Goal: Transaction & Acquisition: Purchase product/service

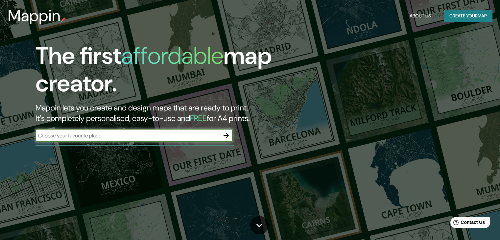
click at [127, 128] on div "The first affordable map creator. Mappin lets you create and design maps that a…" at bounding box center [161, 95] width 300 height 106
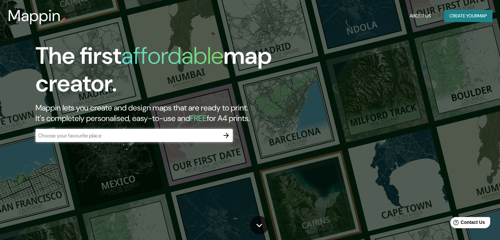
click at [124, 137] on input "text" at bounding box center [127, 136] width 184 height 8
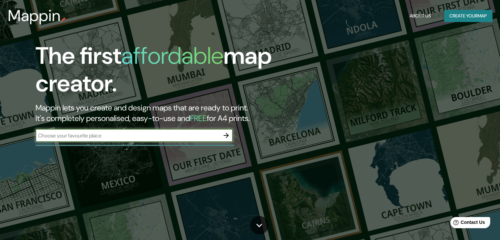
paste input "Barrio Garaikomendi, [GEOGRAPHIC_DATA], [GEOGRAPHIC_DATA], [GEOGRAPHIC_DATA]"
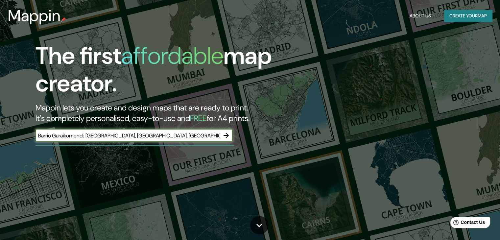
type input "Barrio Garaikomendi, [GEOGRAPHIC_DATA], [GEOGRAPHIC_DATA], [GEOGRAPHIC_DATA]"
click at [230, 135] on icon "button" at bounding box center [226, 135] width 8 height 8
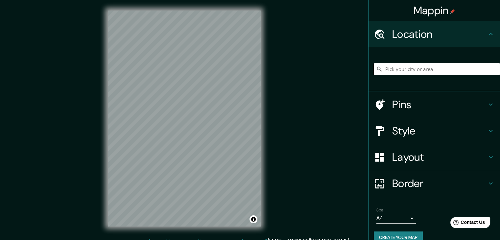
click at [410, 69] on input "Pick your city or area" at bounding box center [437, 69] width 126 height 12
paste input "Barrio Garaikomendi, [GEOGRAPHIC_DATA], [GEOGRAPHIC_DATA], [GEOGRAPHIC_DATA]"
click at [403, 70] on input "Garaikomendiko Auzoa, 31770 [GEOGRAPHIC_DATA], [GEOGRAPHIC_DATA], [GEOGRAPHIC_D…" at bounding box center [437, 69] width 126 height 12
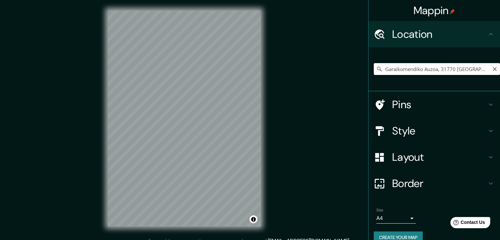
paste input "[GEOGRAPHIC_DATA]"
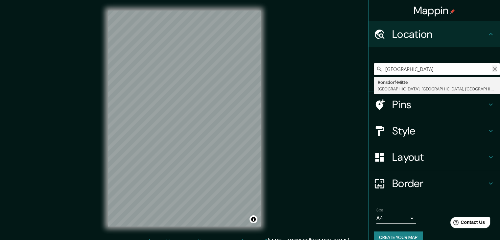
type input "[GEOGRAPHIC_DATA]"
click at [493, 69] on icon "Clear" at bounding box center [495, 69] width 4 height 4
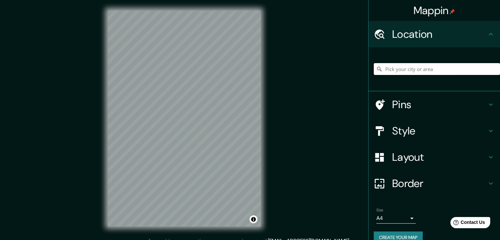
paste input "[GEOGRAPHIC_DATA]"
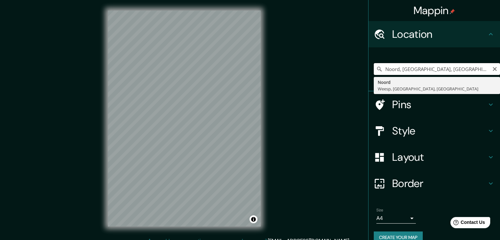
click at [405, 67] on input "Noord, [GEOGRAPHIC_DATA], [GEOGRAPHIC_DATA], [GEOGRAPHIC_DATA]" at bounding box center [437, 69] width 126 height 12
paste input "Barrio Garaikomendi, [GEOGRAPHIC_DATA], [GEOGRAPHIC_DATA], [GEOGRAPHIC_DATA]"
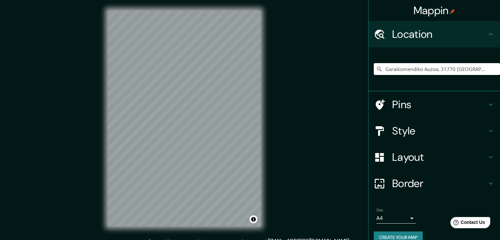
type input "Garaikomendiko Auzoa, 31770 [GEOGRAPHIC_DATA], [GEOGRAPHIC_DATA], [GEOGRAPHIC_D…"
click at [410, 132] on h4 "Style" at bounding box center [439, 130] width 95 height 13
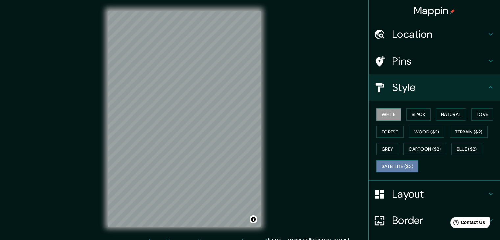
click at [402, 167] on button "Satellite ($3)" at bounding box center [397, 166] width 42 height 12
click at [91, 133] on div "Mappin Location Garaikomendiko Auzoa, [GEOGRAPHIC_DATA], [GEOGRAPHIC_DATA], [GE…" at bounding box center [250, 123] width 500 height 247
click at [401, 63] on h4 "Pins" at bounding box center [439, 61] width 95 height 13
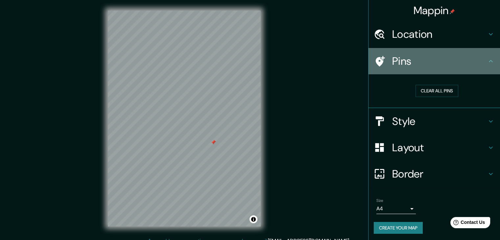
click at [384, 66] on div at bounding box center [383, 62] width 18 height 12
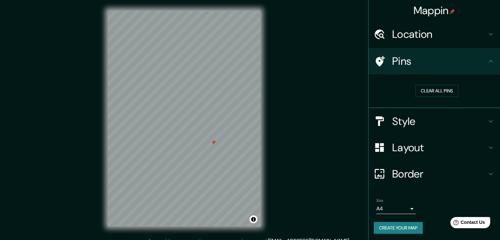
click at [414, 123] on h4 "Style" at bounding box center [439, 121] width 95 height 13
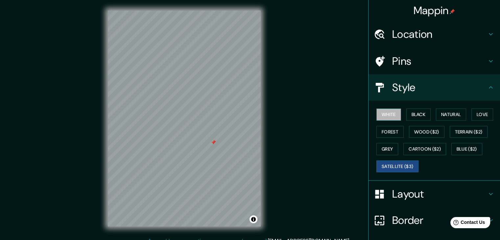
click at [385, 116] on button "White" at bounding box center [388, 114] width 25 height 12
click at [406, 113] on button "Black" at bounding box center [418, 114] width 25 height 12
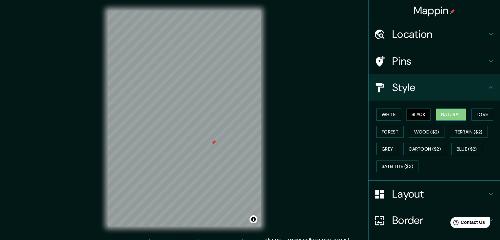
click at [440, 113] on button "Natural" at bounding box center [451, 114] width 30 height 12
click at [479, 116] on button "Love" at bounding box center [482, 114] width 22 height 12
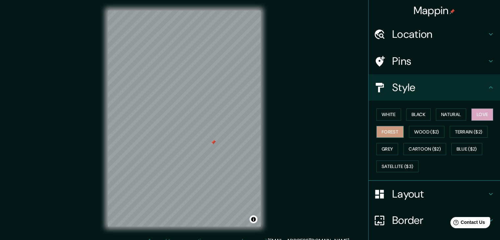
click at [384, 135] on button "Forest" at bounding box center [389, 132] width 27 height 12
click at [412, 133] on button "Wood ($2)" at bounding box center [426, 132] width 35 height 12
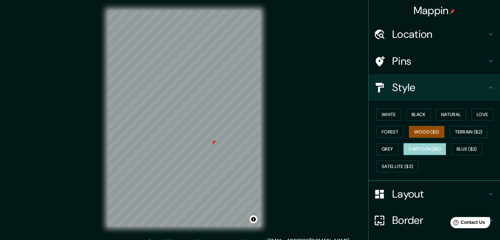
click at [430, 148] on button "Cartoon ($2)" at bounding box center [424, 149] width 43 height 12
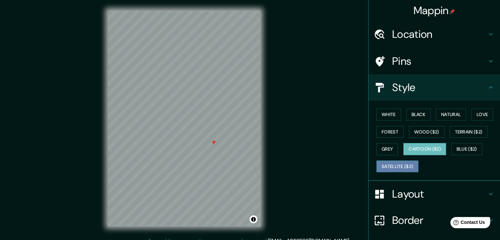
click at [402, 165] on button "Satellite ($3)" at bounding box center [397, 166] width 42 height 12
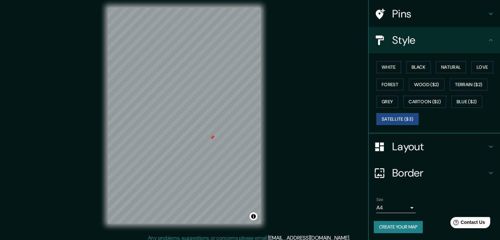
scroll to position [8, 0]
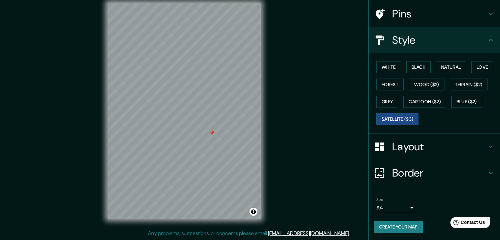
click at [401, 207] on body "Mappin Location Garaikomendiko Auzoa, [GEOGRAPHIC_DATA], [GEOGRAPHIC_DATA], [GE…" at bounding box center [250, 112] width 500 height 240
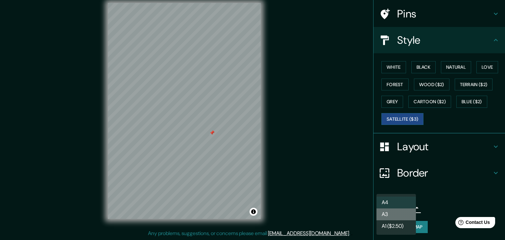
click at [402, 210] on li "A3" at bounding box center [395, 214] width 39 height 12
type input "a4"
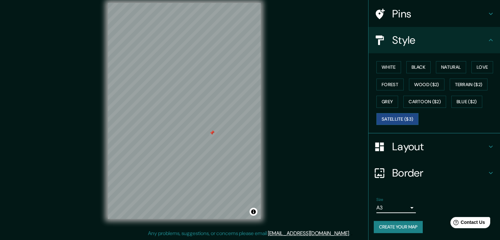
click at [388, 226] on button "Create your map" at bounding box center [398, 227] width 49 height 12
click at [382, 66] on button "White" at bounding box center [388, 67] width 25 height 12
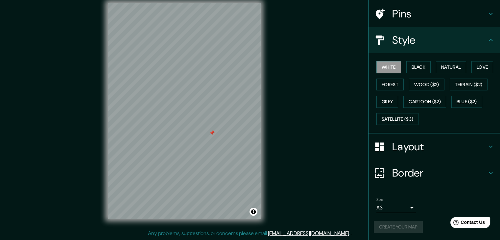
click at [415, 147] on h4 "Layout" at bounding box center [439, 146] width 95 height 13
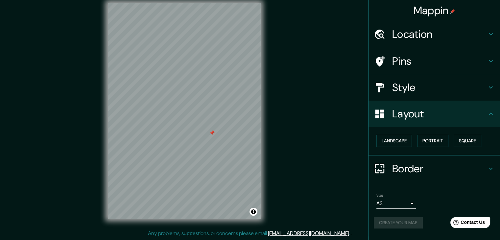
scroll to position [0, 0]
click at [410, 173] on h4 "Border" at bounding box center [439, 168] width 95 height 13
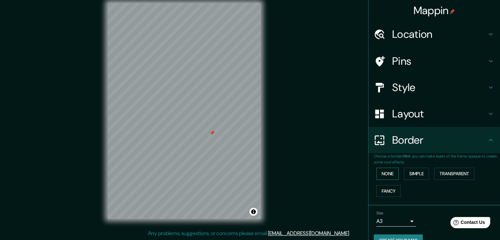
click at [388, 174] on button "None" at bounding box center [387, 174] width 22 height 12
click at [388, 185] on button "Fancy" at bounding box center [388, 191] width 24 height 12
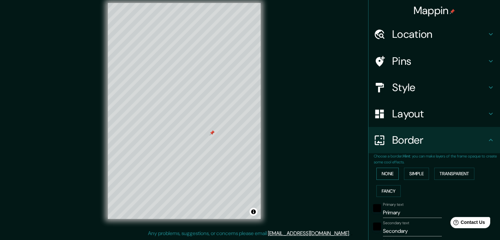
click at [383, 174] on button "None" at bounding box center [387, 174] width 22 height 12
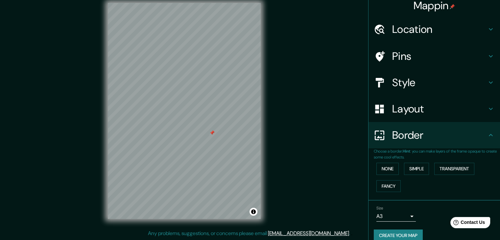
scroll to position [14, 0]
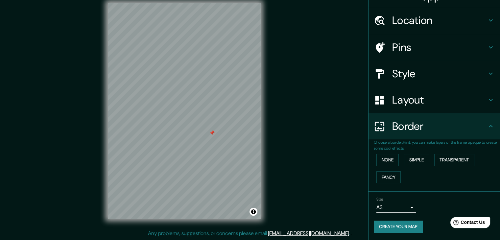
click at [409, 224] on button "Create your map" at bounding box center [398, 226] width 49 height 12
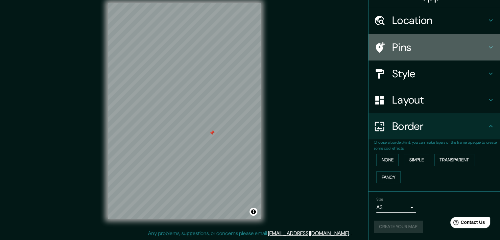
click at [413, 45] on h4 "Pins" at bounding box center [439, 47] width 95 height 13
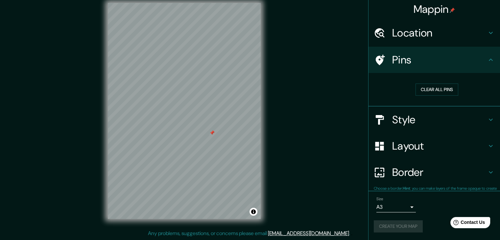
scroll to position [1, 0]
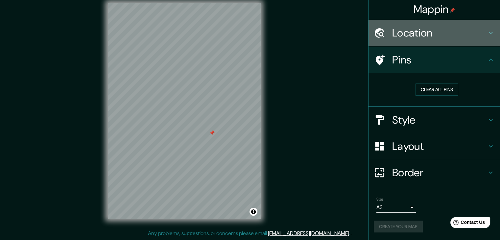
click at [410, 37] on h4 "Location" at bounding box center [439, 32] width 95 height 13
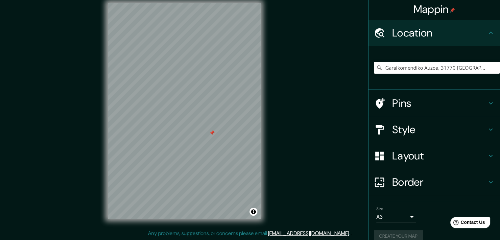
click at [409, 136] on h4 "Style" at bounding box center [439, 129] width 95 height 13
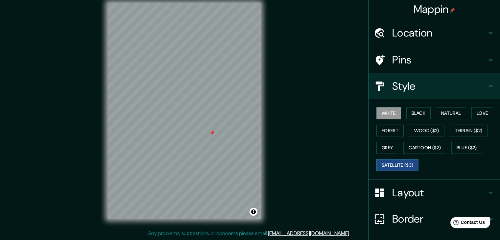
click at [405, 168] on button "Satellite ($3)" at bounding box center [397, 165] width 42 height 12
